Goal: Task Accomplishment & Management: Complete application form

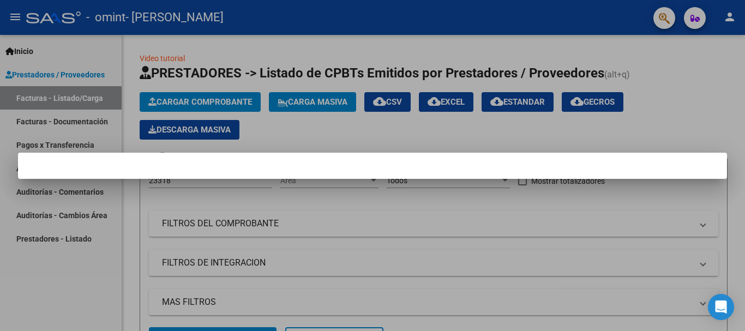
click at [457, 165] on mat-dialog-container at bounding box center [372, 166] width 709 height 26
click at [268, 161] on mat-dialog-container at bounding box center [372, 166] width 709 height 26
click at [128, 163] on mat-dialog-container at bounding box center [372, 166] width 709 height 26
click at [279, 172] on mat-dialog-container at bounding box center [372, 166] width 709 height 26
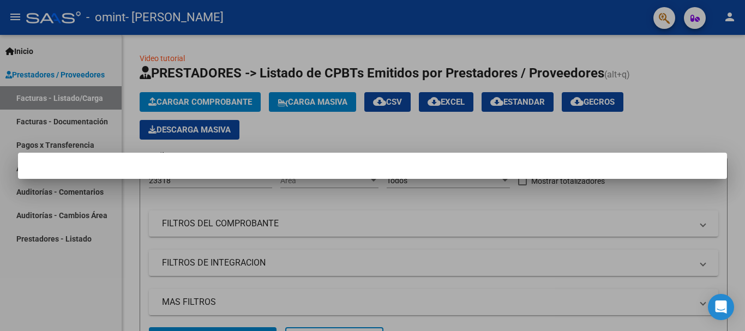
click at [506, 125] on div at bounding box center [372, 165] width 745 height 331
click at [506, 125] on div "Cargar Comprobante Carga Masiva cloud_download CSV cloud_download EXCEL cloud_d…" at bounding box center [434, 115] width 588 height 47
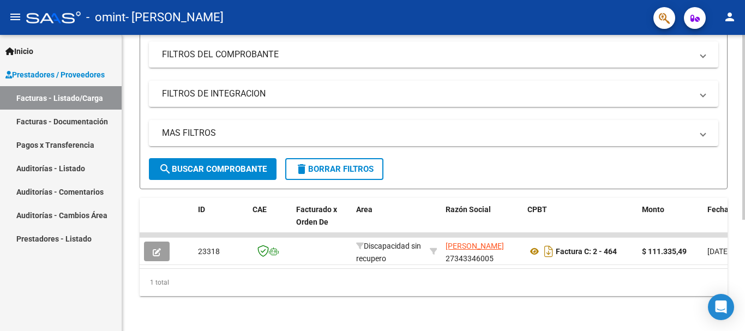
scroll to position [178, 0]
click at [745, 187] on div at bounding box center [744, 238] width 3 height 185
click at [13, 16] on mat-icon "menu" at bounding box center [15, 16] width 13 height 13
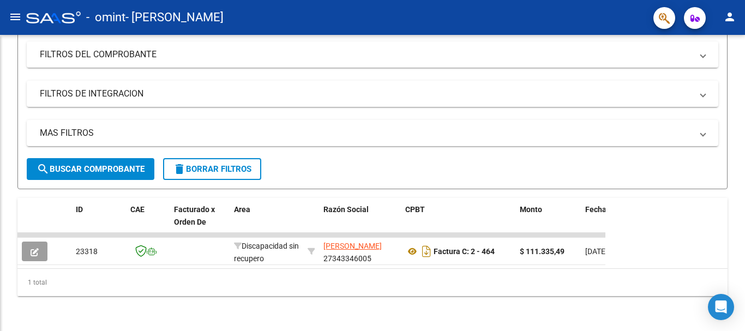
scroll to position [150, 0]
click at [13, 16] on mat-icon "menu" at bounding box center [15, 16] width 13 height 13
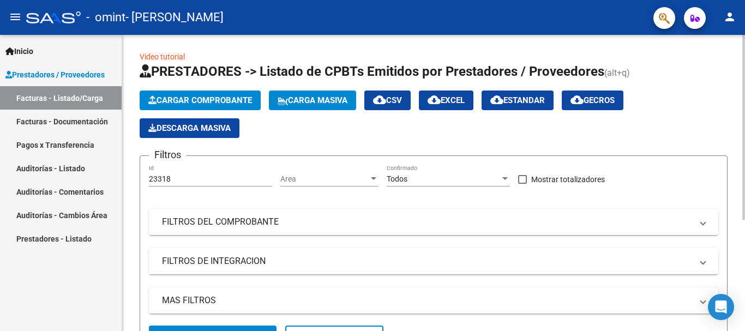
scroll to position [0, 0]
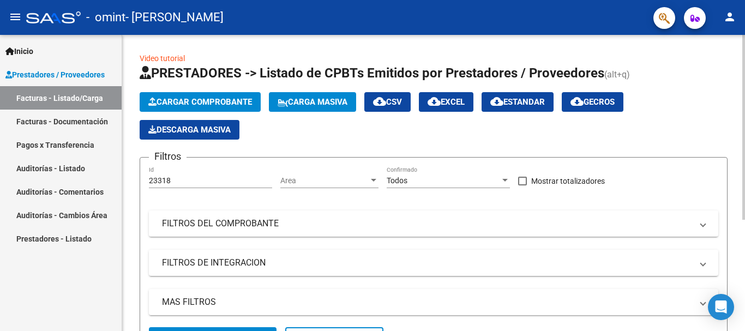
click at [744, 42] on div at bounding box center [744, 127] width 3 height 185
click at [318, 136] on div "Cargar Comprobante Carga Masiva cloud_download CSV cloud_download EXCEL cloud_d…" at bounding box center [434, 115] width 588 height 47
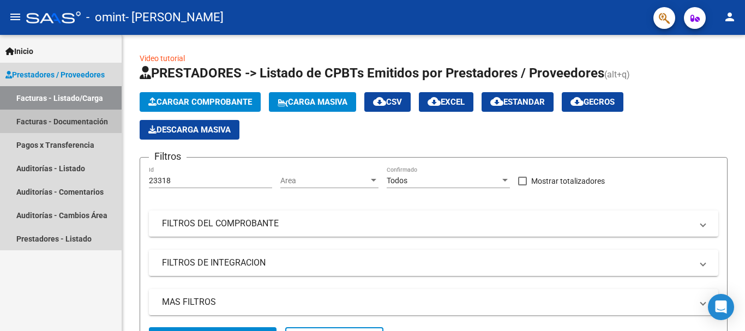
click at [51, 123] on link "Facturas - Documentación" at bounding box center [61, 121] width 122 height 23
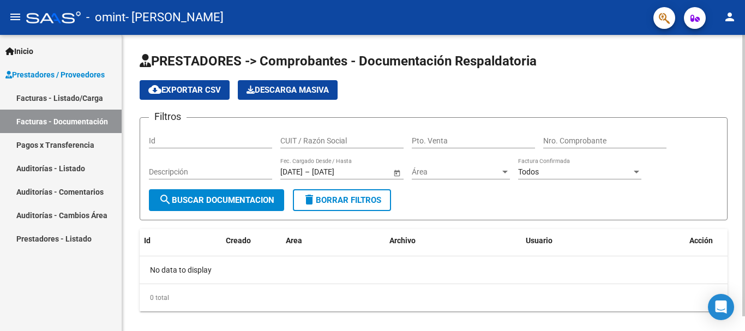
click at [483, 88] on div "cloud_download Exportar CSV Descarga Masiva" at bounding box center [434, 90] width 588 height 20
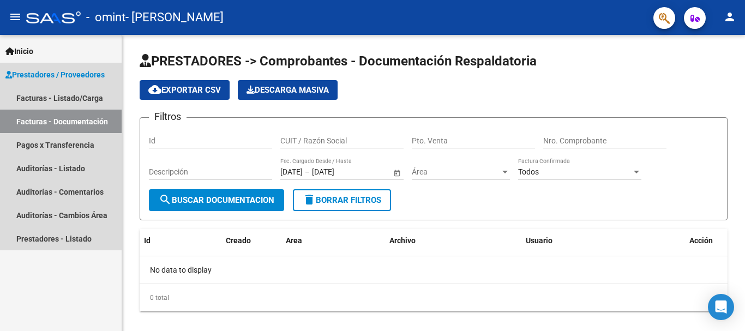
click at [75, 120] on link "Facturas - Documentación" at bounding box center [61, 121] width 122 height 23
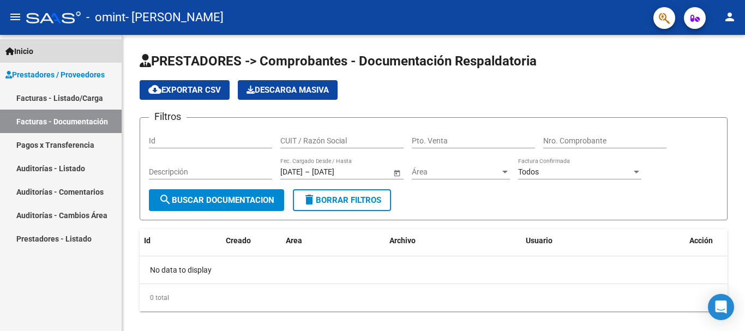
click at [33, 47] on span "Inicio" at bounding box center [19, 51] width 28 height 12
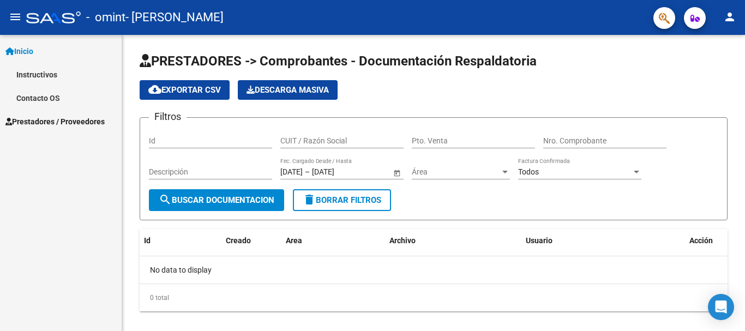
click at [729, 16] on mat-icon "person" at bounding box center [729, 16] width 13 height 13
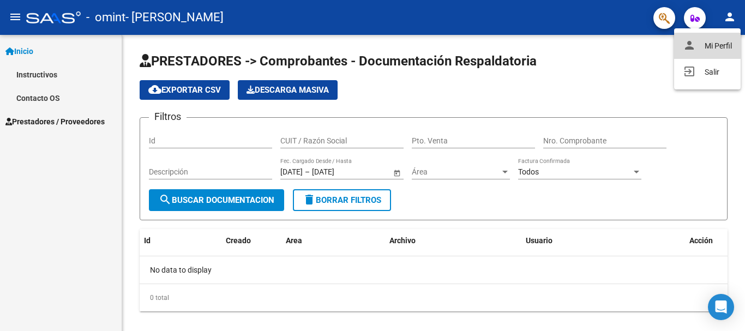
click at [716, 44] on button "person Mi Perfil" at bounding box center [707, 46] width 67 height 26
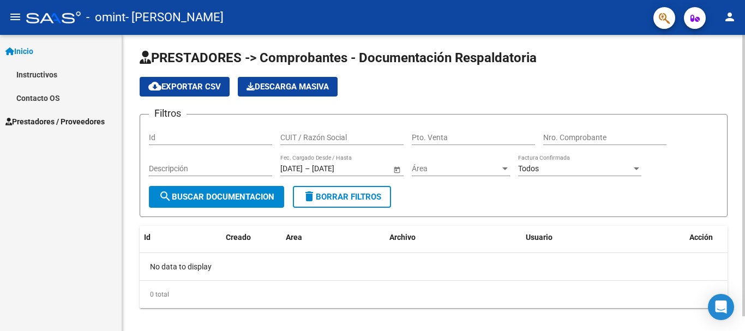
scroll to position [15, 0]
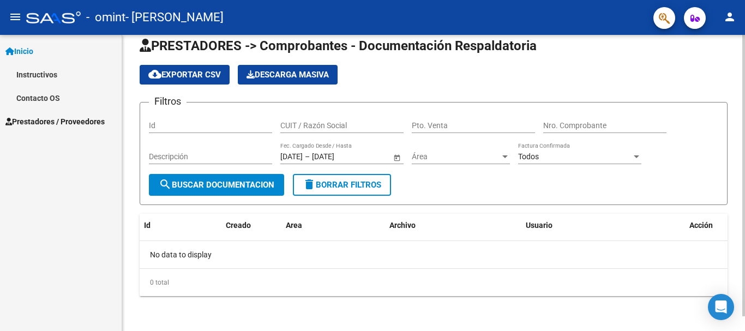
click at [745, 152] on div at bounding box center [744, 191] width 3 height 282
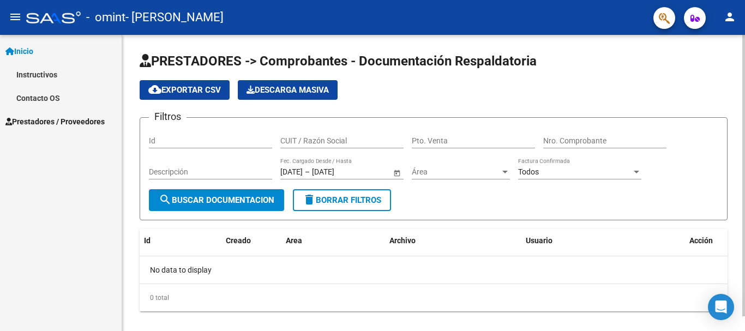
click at [745, 74] on div at bounding box center [744, 176] width 3 height 282
click at [742, 57] on div "PRESTADORES -> Comprobantes - Documentación Respaldatoria cloud_download Export…" at bounding box center [435, 191] width 626 height 312
click at [692, 24] on span "button" at bounding box center [695, 18] width 9 height 22
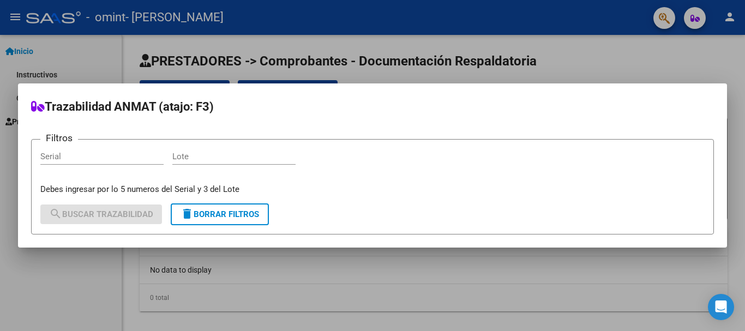
click at [646, 46] on div at bounding box center [372, 165] width 745 height 331
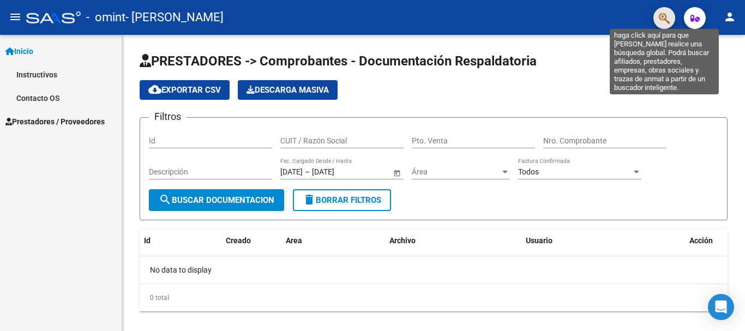
click at [664, 17] on icon "button" at bounding box center [664, 18] width 11 height 13
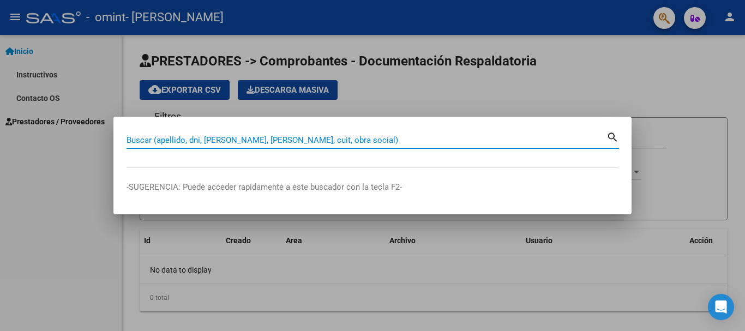
click at [558, 88] on div at bounding box center [372, 165] width 745 height 331
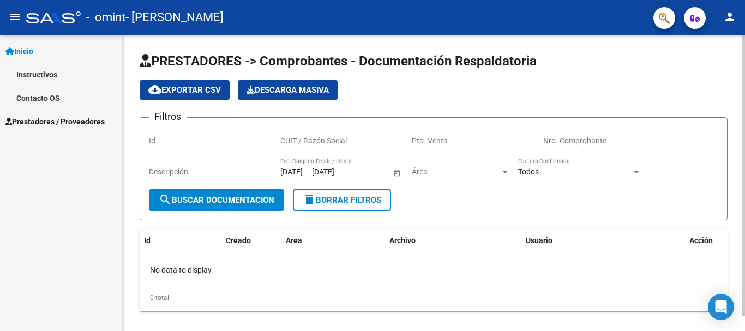
scroll to position [15, 0]
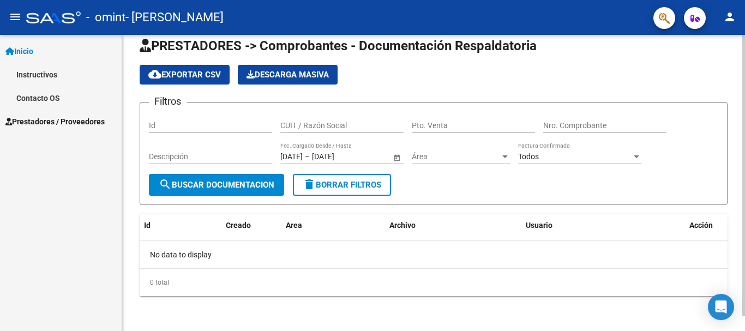
click at [743, 148] on div at bounding box center [744, 191] width 3 height 282
click at [670, 71] on div "cloud_download Exportar CSV Descarga Masiva" at bounding box center [434, 75] width 588 height 20
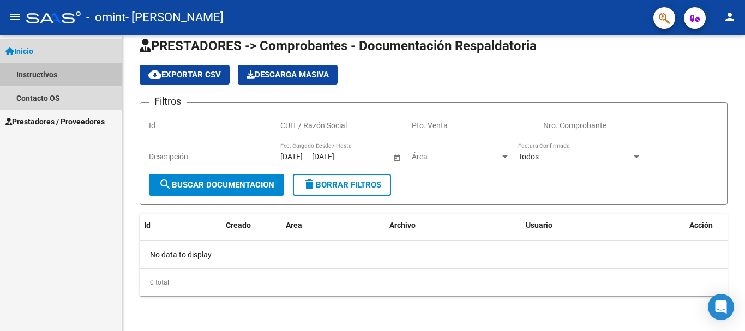
click at [46, 77] on link "Instructivos" at bounding box center [61, 74] width 122 height 23
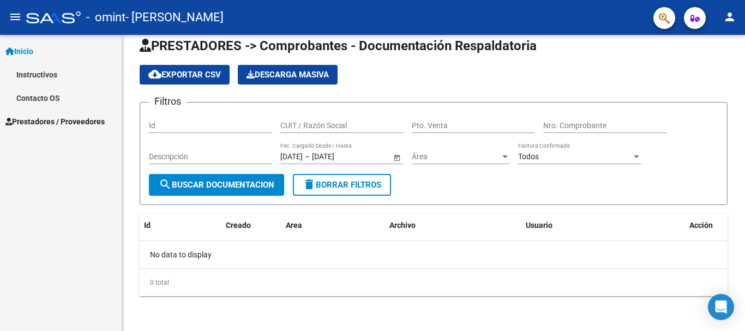
click at [46, 77] on link "Instructivos" at bounding box center [61, 74] width 122 height 23
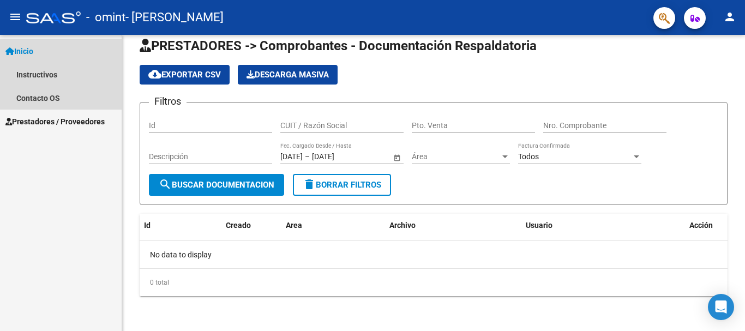
click at [33, 51] on span "Inicio" at bounding box center [19, 51] width 28 height 12
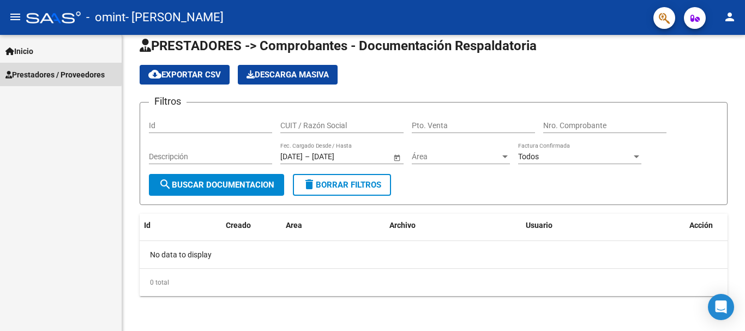
click at [35, 71] on span "Prestadores / Proveedores" at bounding box center [54, 75] width 99 height 12
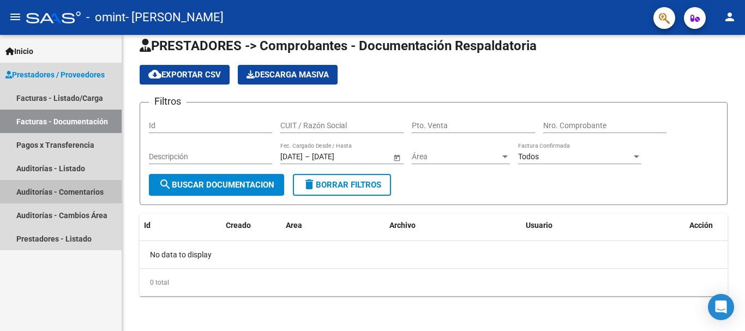
click at [58, 194] on link "Auditorías - Comentarios" at bounding box center [61, 191] width 122 height 23
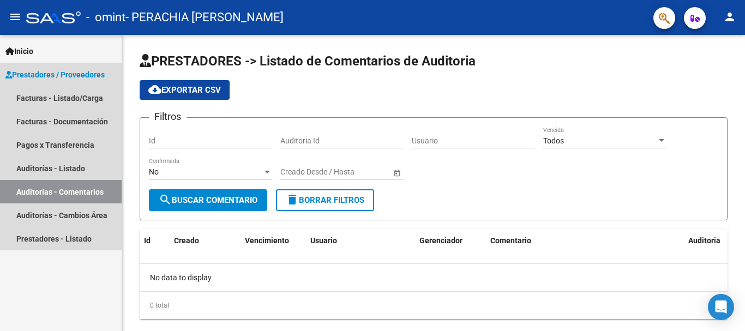
click at [56, 192] on link "Auditorías - Comentarios" at bounding box center [61, 191] width 122 height 23
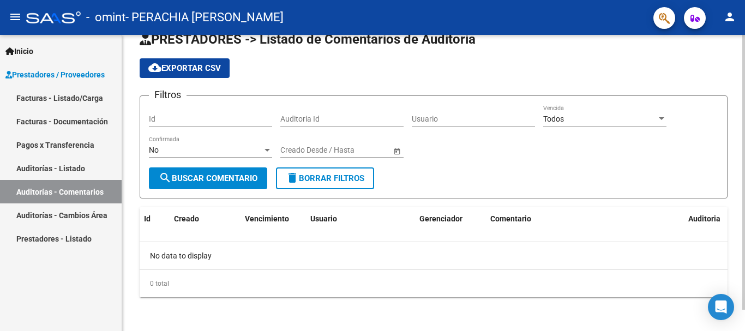
scroll to position [23, 0]
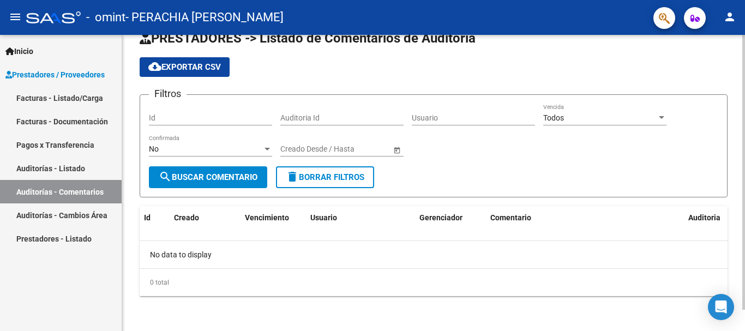
click at [744, 165] on div at bounding box center [744, 193] width 3 height 275
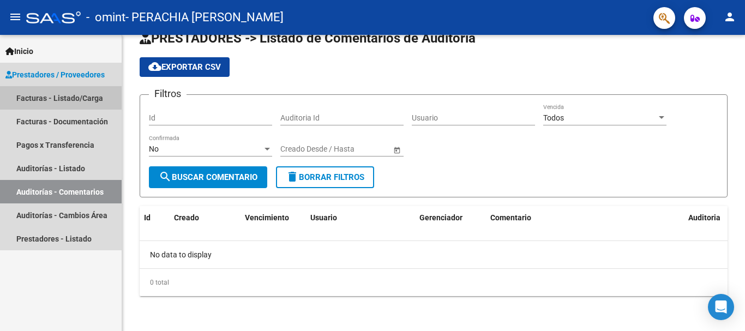
click at [74, 98] on link "Facturas - Listado/Carga" at bounding box center [61, 97] width 122 height 23
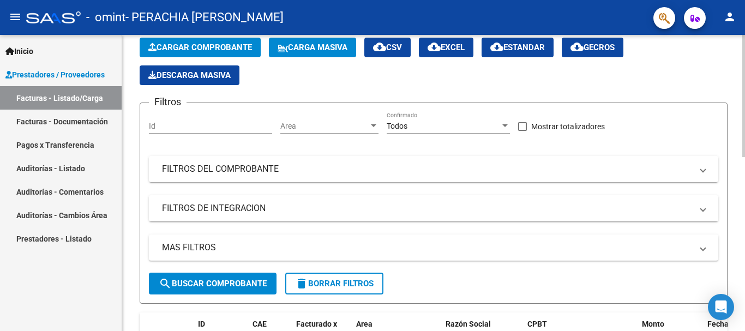
scroll to position [56, 0]
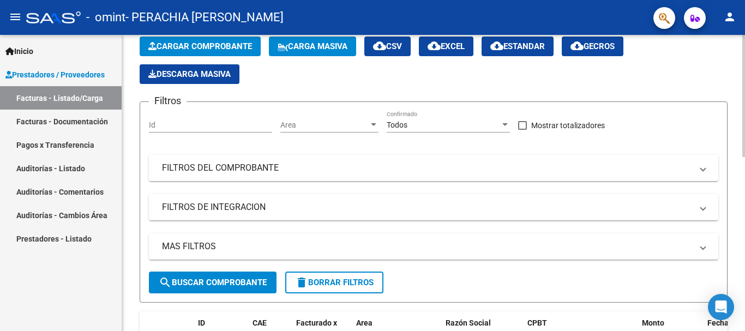
click at [745, 109] on div at bounding box center [744, 119] width 3 height 122
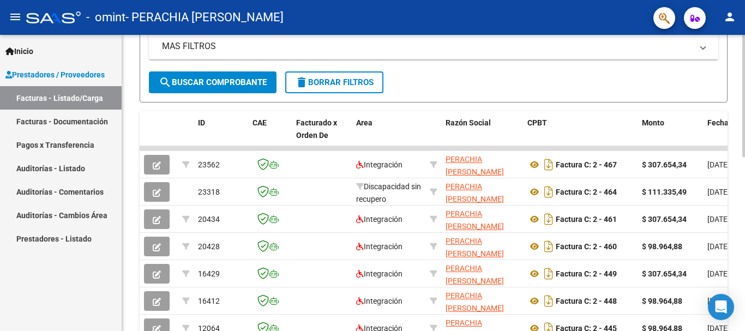
scroll to position [261, 0]
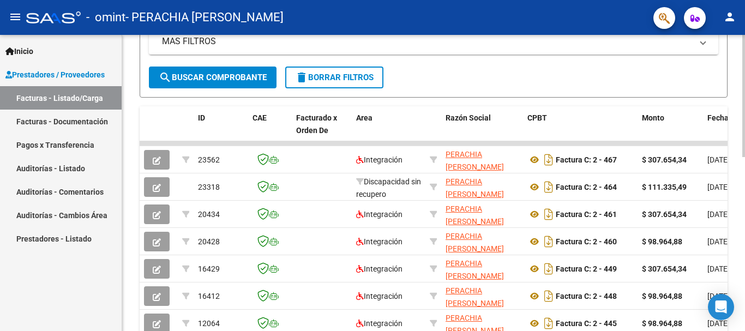
click at [745, 220] on div at bounding box center [744, 206] width 3 height 122
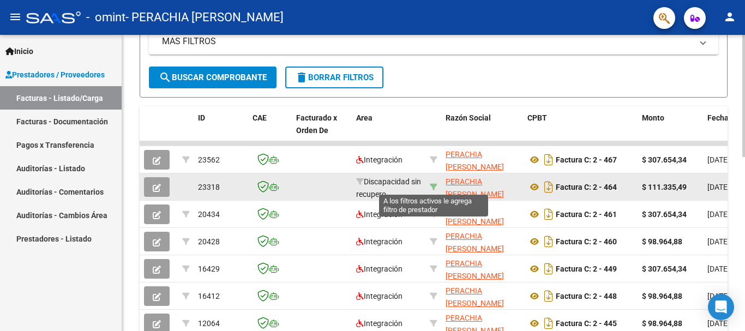
click at [434, 183] on icon at bounding box center [434, 187] width 8 height 8
type input "27343346005"
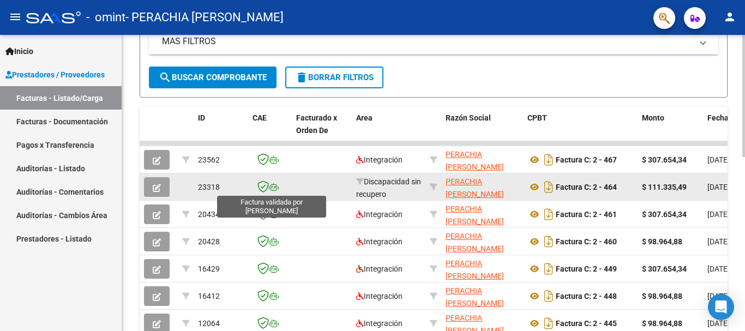
click at [260, 189] on icon at bounding box center [263, 187] width 11 height 12
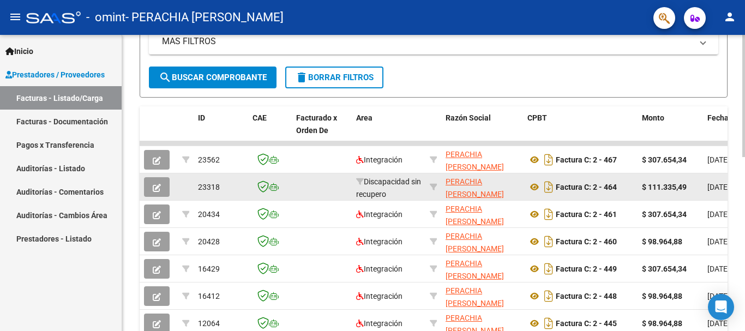
click at [155, 187] on icon "button" at bounding box center [157, 188] width 8 height 8
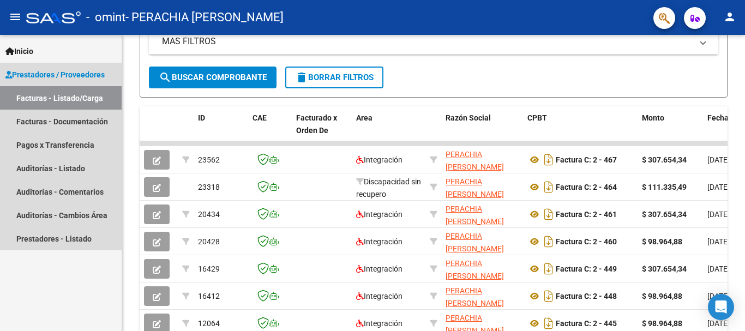
click at [58, 101] on link "Facturas - Listado/Carga" at bounding box center [61, 97] width 122 height 23
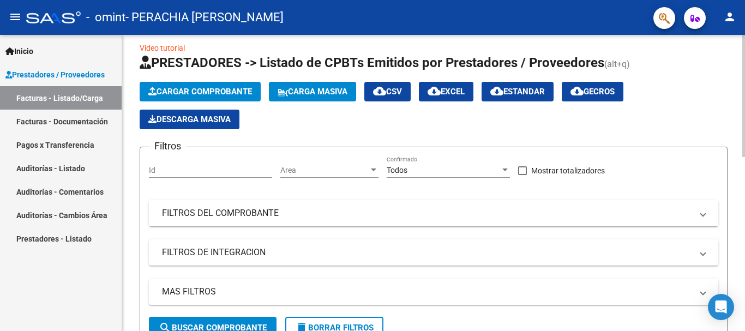
scroll to position [0, 0]
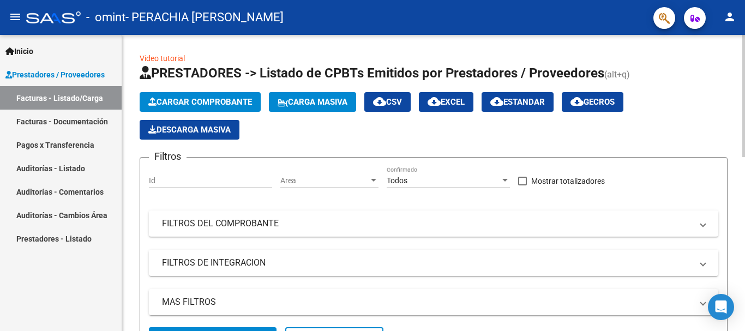
click at [230, 107] on button "Cargar Comprobante" at bounding box center [200, 102] width 121 height 20
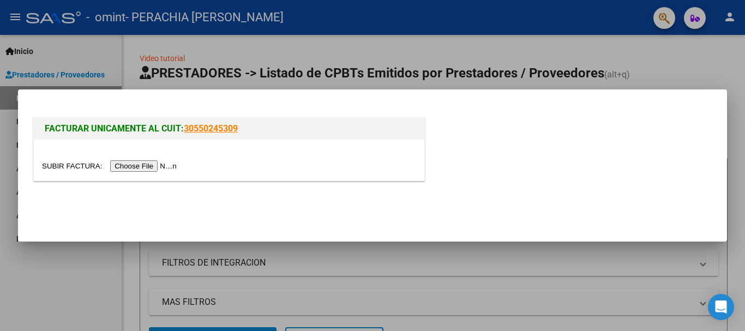
click at [153, 164] on input "file" at bounding box center [111, 165] width 138 height 11
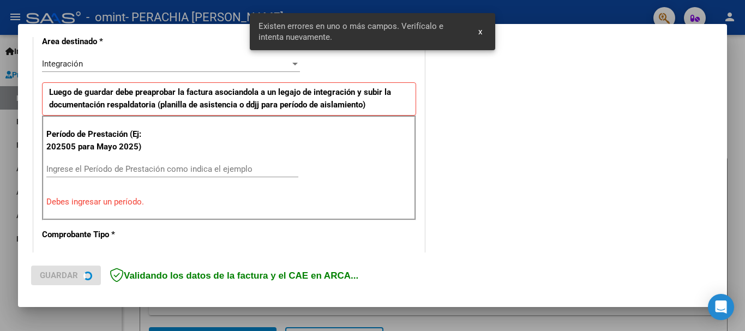
scroll to position [272, 0]
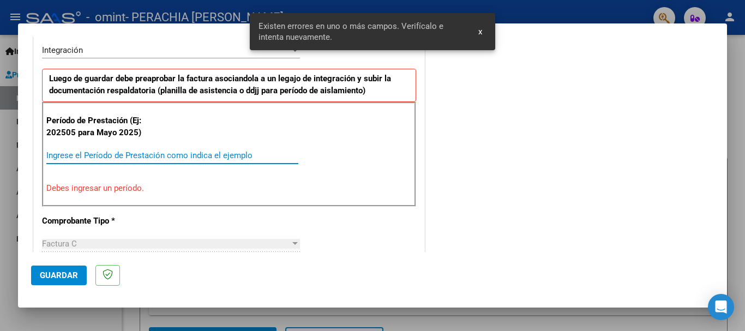
click at [110, 154] on input "Ingrese el Período de Prestación como indica el ejemplo" at bounding box center [172, 156] width 252 height 10
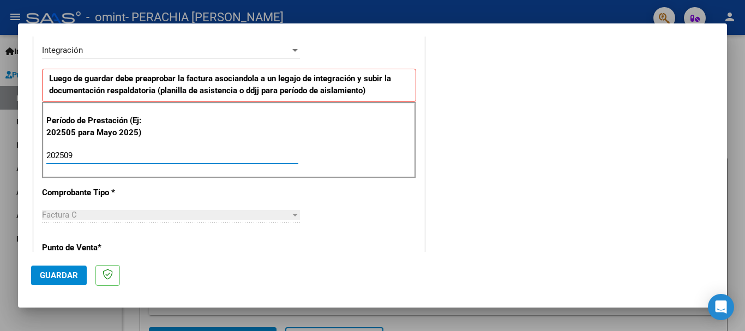
type input "202509"
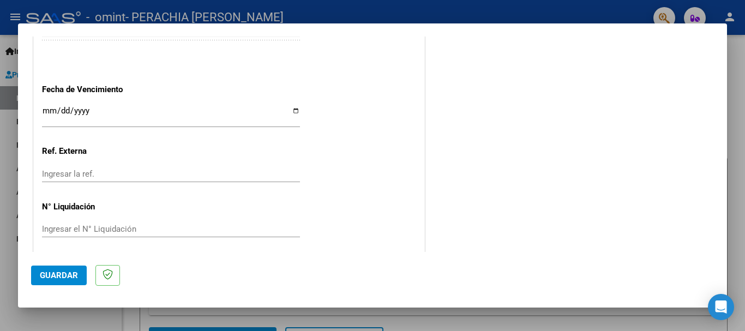
scroll to position [745, 0]
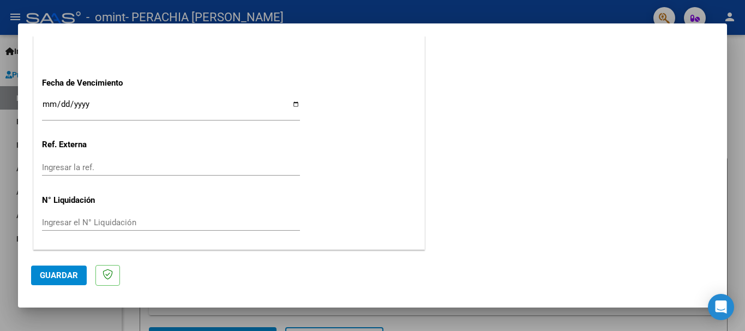
click at [55, 274] on span "Guardar" at bounding box center [59, 276] width 38 height 10
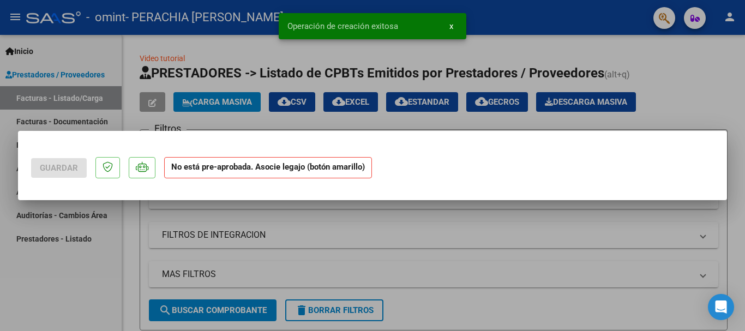
scroll to position [0, 0]
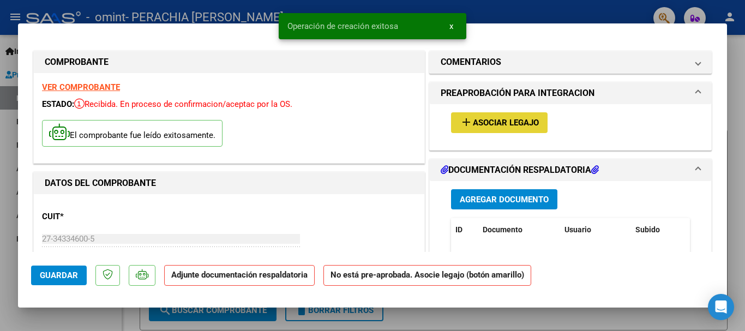
click at [503, 130] on button "add Asociar Legajo" at bounding box center [499, 122] width 97 height 20
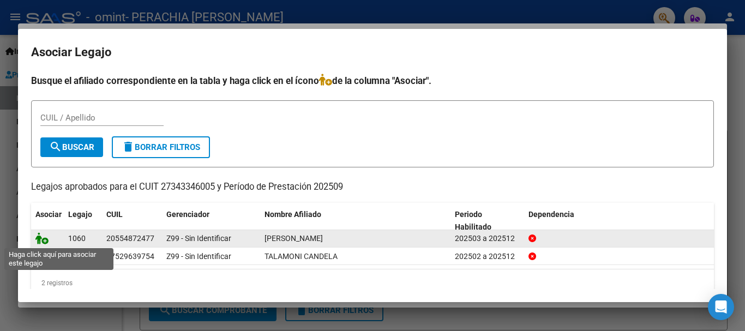
click at [46, 239] on icon at bounding box center [41, 238] width 13 height 12
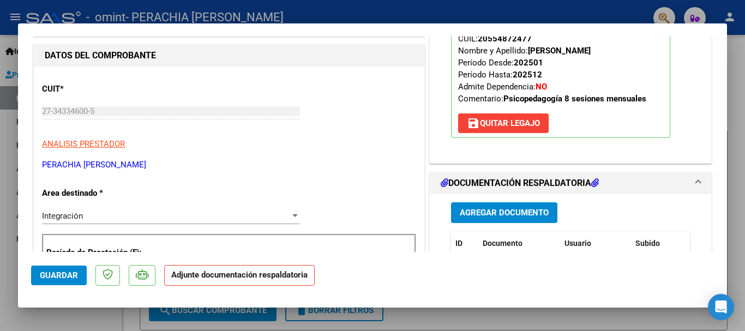
scroll to position [141, 0]
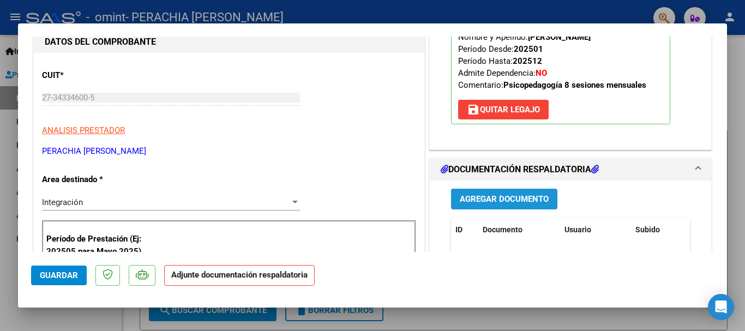
click at [505, 195] on span "Agregar Documento" at bounding box center [504, 200] width 89 height 10
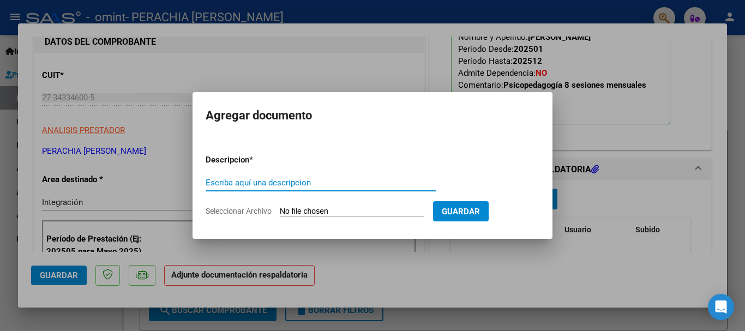
click at [325, 213] on input "Seleccionar Archivo" at bounding box center [352, 212] width 145 height 10
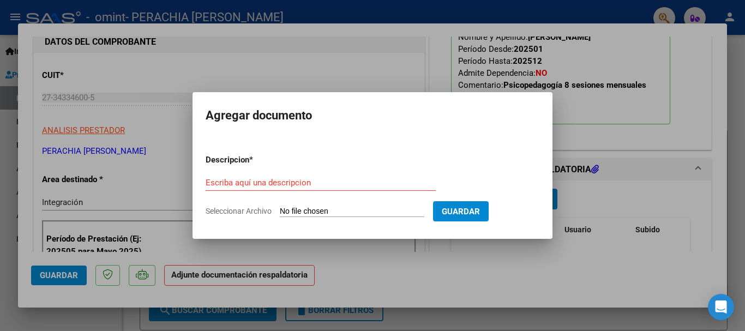
type input "C:\fakepath\CamScanner [DATE] 17.25 (5).pdf"
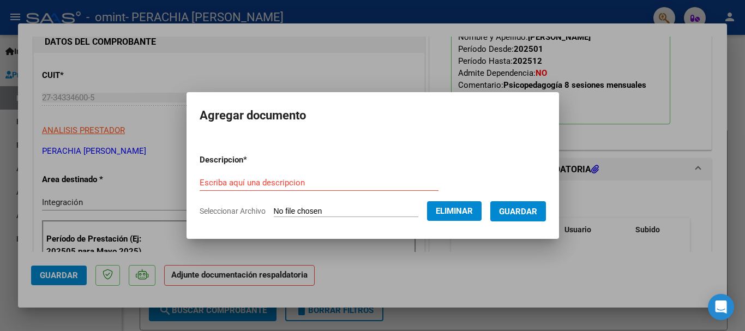
click at [251, 170] on form "Descripcion * Escriba aquí una descripcion Seleccionar Archivo Eliminar Guardar" at bounding box center [373, 186] width 346 height 80
click at [254, 179] on input "Escriba aquí una descripcion" at bounding box center [319, 183] width 239 height 10
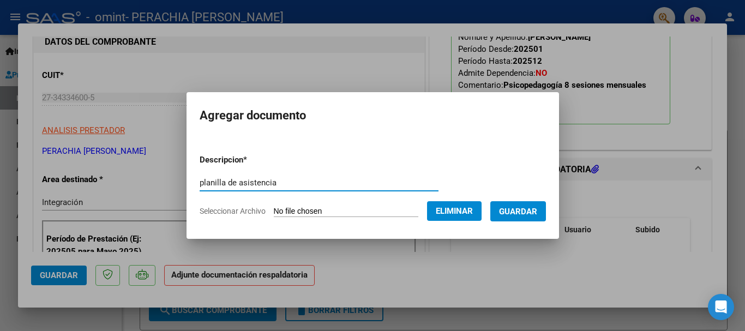
type input "planilla de asistencia"
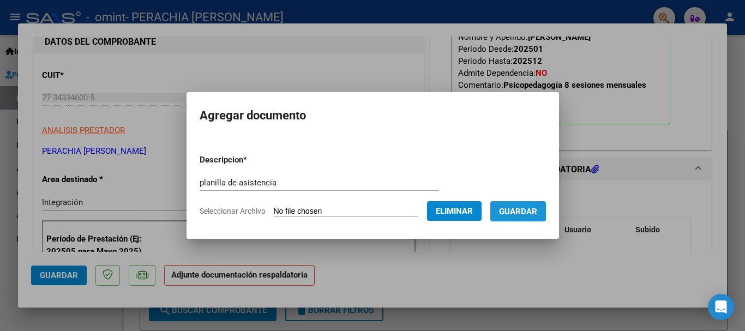
click at [512, 217] on button "Guardar" at bounding box center [518, 211] width 56 height 20
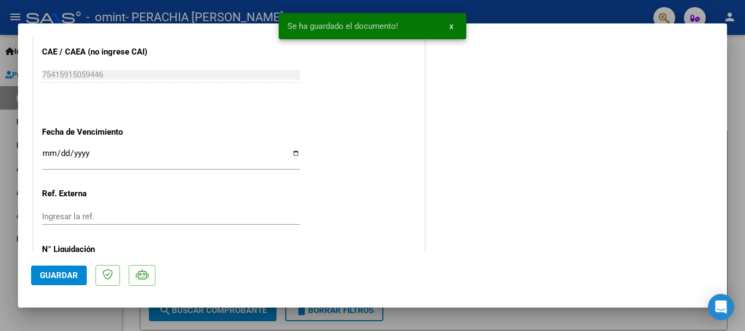
scroll to position [761, 0]
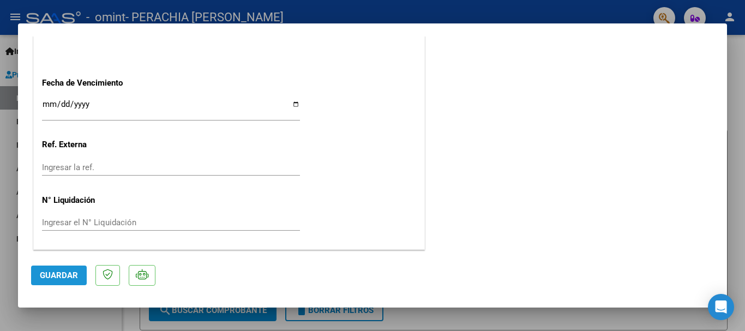
click at [58, 279] on span "Guardar" at bounding box center [59, 276] width 38 height 10
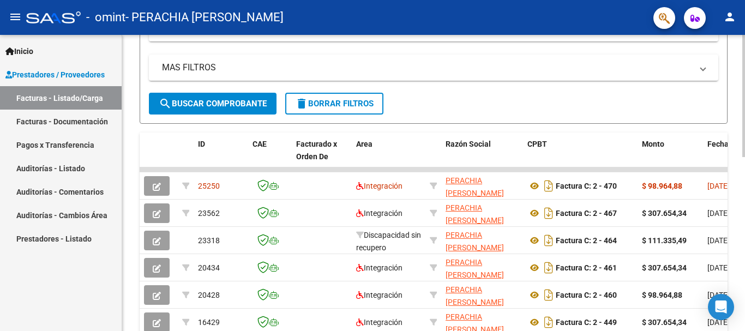
scroll to position [241, 0]
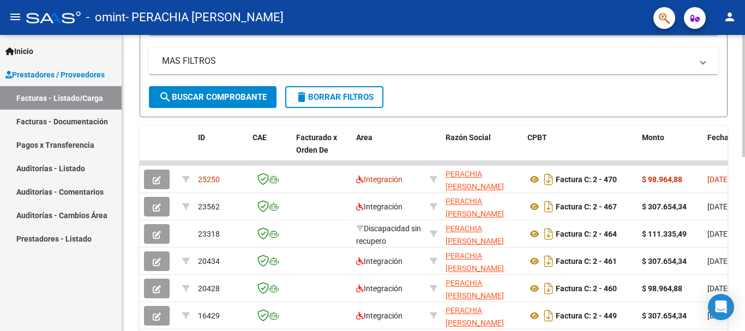
click at [744, 165] on div at bounding box center [744, 197] width 3 height 122
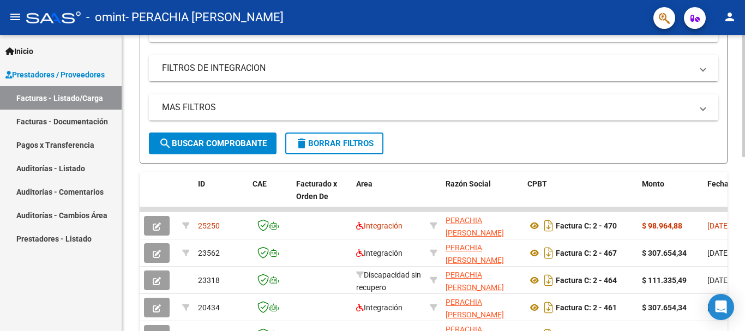
scroll to position [155, 0]
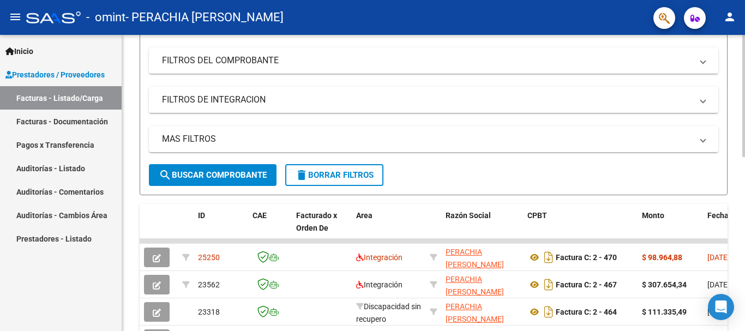
click at [741, 129] on div "Video tutorial PRESTADORES -> Listado de CPBTs Emitidos por Prestadores / Prove…" at bounding box center [435, 227] width 626 height 711
